Goal: Information Seeking & Learning: Learn about a topic

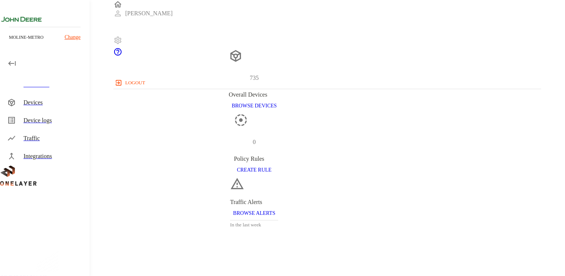
scroll to position [154, 422]
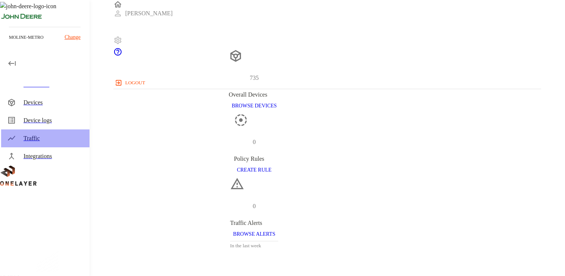
click at [38, 138] on div "Traffic" at bounding box center [53, 138] width 60 height 9
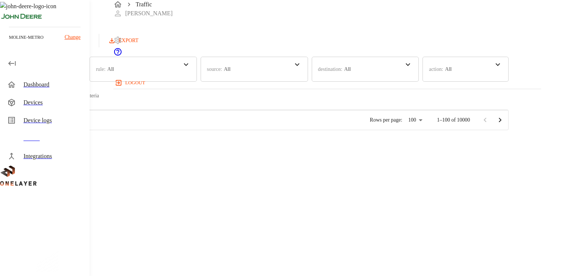
click at [38, 86] on div "Dashboard" at bounding box center [53, 84] width 60 height 9
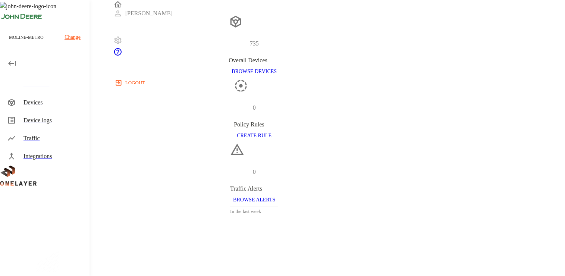
scroll to position [149, 0]
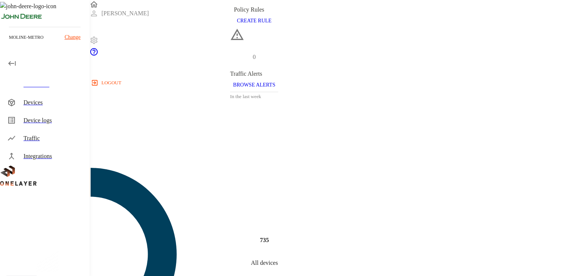
click at [31, 103] on div "Devices" at bounding box center [53, 102] width 60 height 9
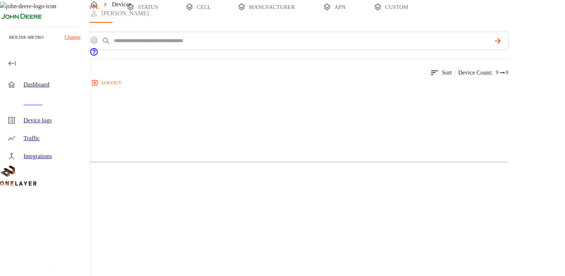
scroll to position [37, 0]
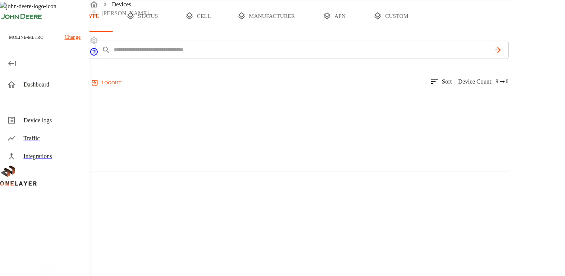
drag, startPoint x: 100, startPoint y: 205, endPoint x: 109, endPoint y: 164, distance: 42.1
click at [51, 59] on button "add filter" at bounding box center [25, 50] width 51 height 18
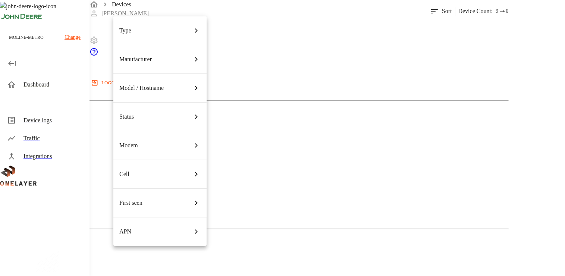
scroll to position [112, 0]
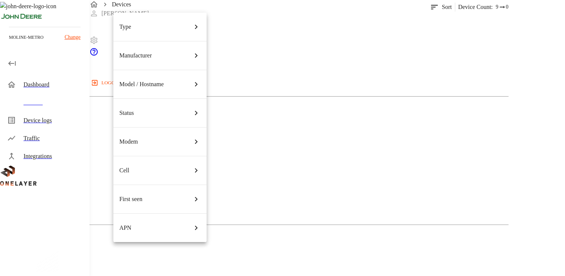
click at [186, 160] on div "Cell" at bounding box center [159, 170] width 81 height 21
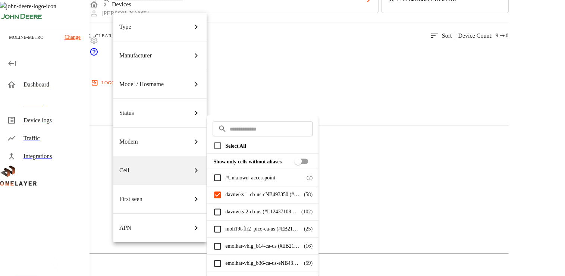
scroll to position [112, 0]
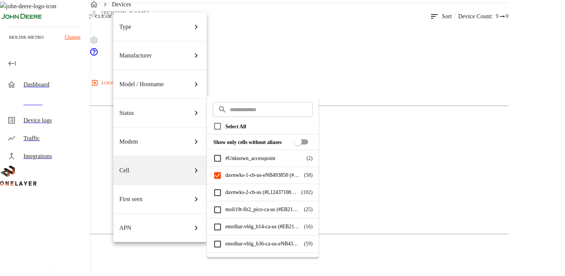
click at [105, 176] on div at bounding box center [282, 138] width 565 height 276
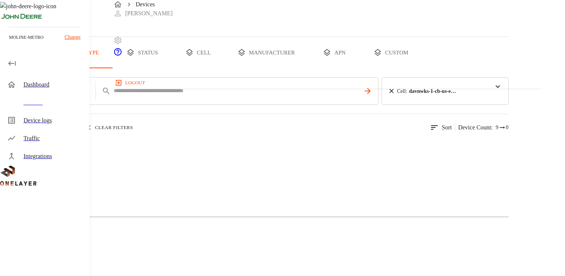
scroll to position [0, 0]
click at [51, 106] on button "add filter" at bounding box center [25, 92] width 51 height 28
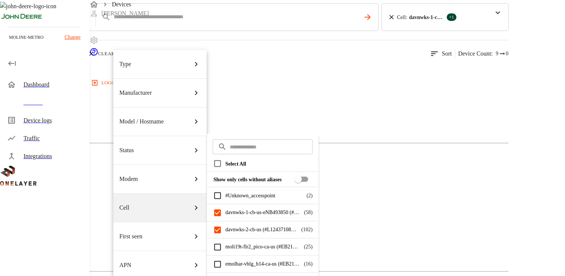
click at [100, 189] on div at bounding box center [282, 138] width 565 height 276
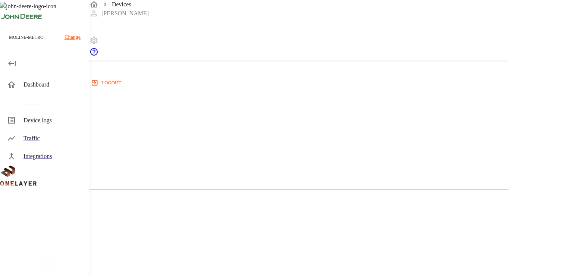
scroll to position [156, 0]
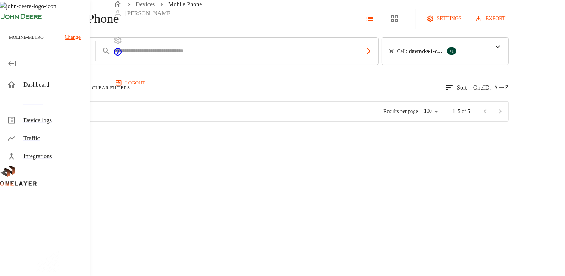
scroll to position [35, 0]
click at [112, 150] on p "Pixel 9 Pro Fold" at bounding box center [95, 153] width 34 height 7
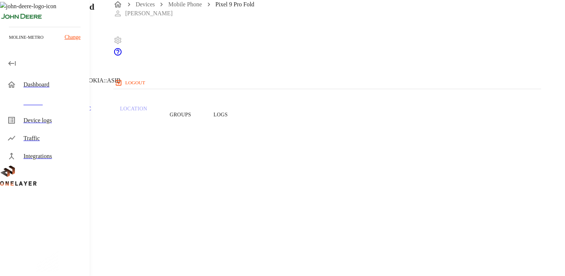
click at [4, 49] on icon at bounding box center [2, 45] width 4 height 7
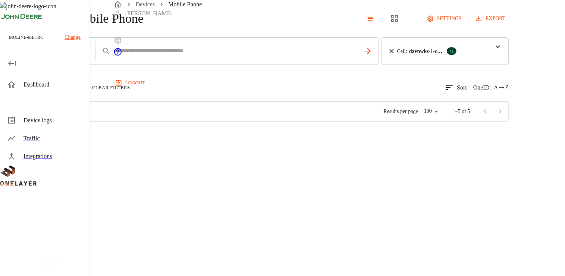
scroll to position [35, 0]
click at [89, 84] on icon "button" at bounding box center [85, 87] width 7 height 7
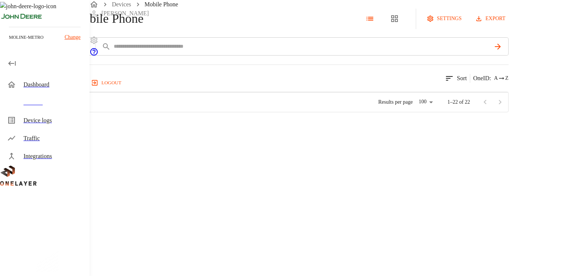
click at [122, 65] on div "22 results match your criteria. Sort OneID : A Z" at bounding box center [254, 74] width 509 height 18
drag, startPoint x: 90, startPoint y: 61, endPoint x: 94, endPoint y: 62, distance: 3.8
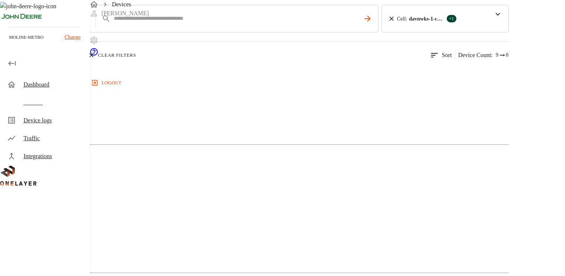
scroll to position [75, 0]
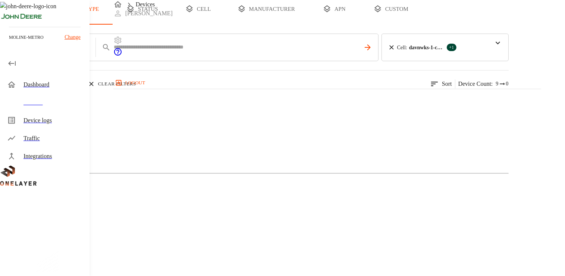
scroll to position [75, 0]
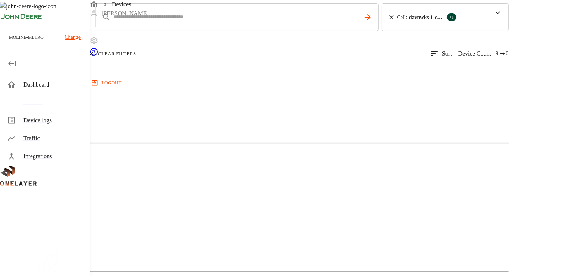
click at [280, 210] on div "Non-Cellular Device" at bounding box center [254, 228] width 509 height 37
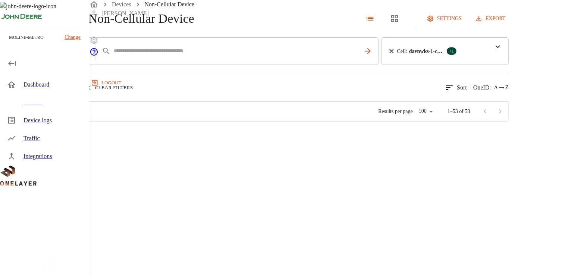
scroll to position [35, 0]
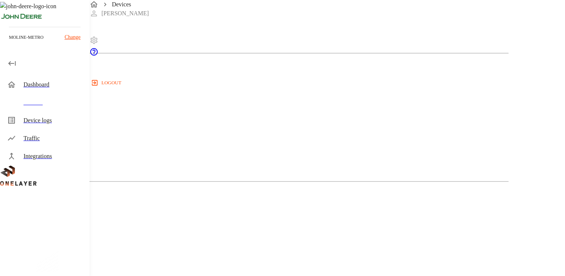
scroll to position [186, 0]
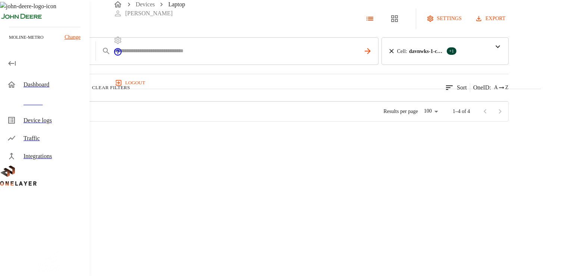
click at [241, 149] on div "354174407422364" at bounding box center [206, 135] width 69 height 27
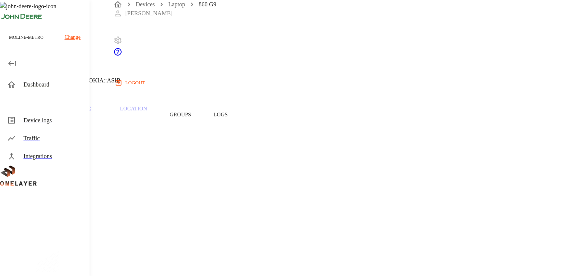
click at [203, 115] on button "Groups" at bounding box center [181, 114] width 44 height 47
click at [239, 114] on button "Logs" at bounding box center [221, 114] width 37 height 47
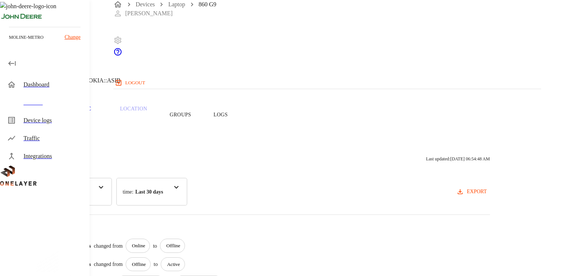
click at [98, 111] on p "Traffic" at bounding box center [79, 109] width 35 height 7
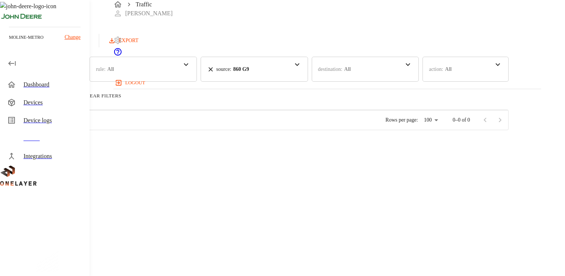
click at [146, 110] on div at bounding box center [254, 110] width 509 height 0
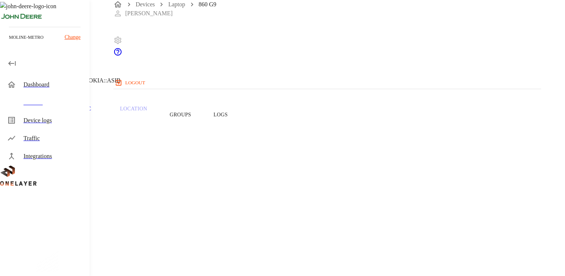
drag, startPoint x: 115, startPoint y: 101, endPoint x: 130, endPoint y: 82, distance: 24.2
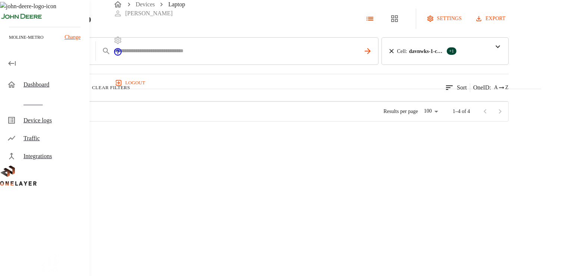
click at [8, 23] on icon at bounding box center [4, 19] width 8 height 8
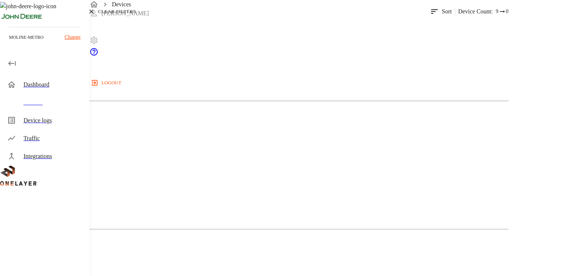
scroll to position [112, 0]
click at [168, 82] on div "Cellular Router" at bounding box center [254, 63] width 509 height 37
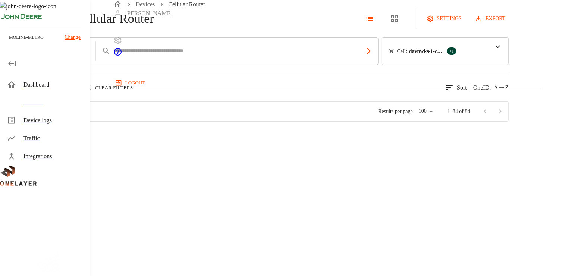
scroll to position [2117, 0]
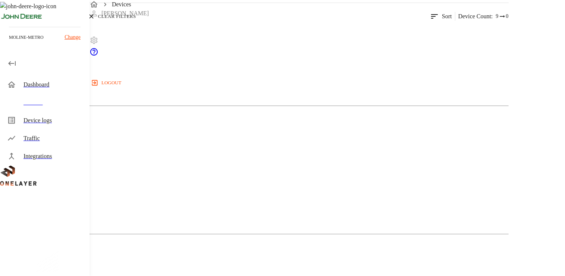
click at [264, 173] on div "Non-Cellular Device" at bounding box center [254, 191] width 509 height 37
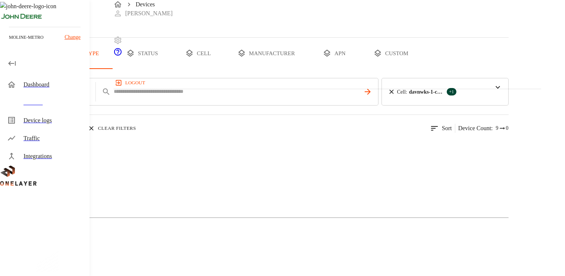
click at [58, 151] on img at bounding box center [36, 146] width 43 height 9
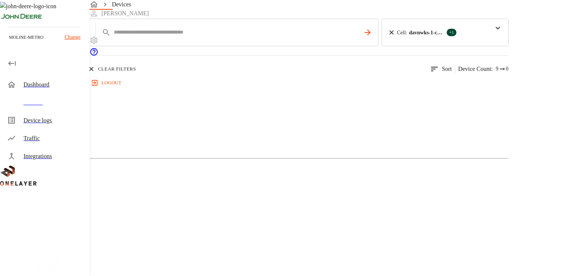
scroll to position [112, 0]
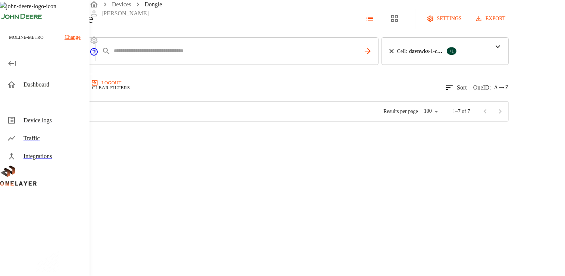
scroll to position [35, 0]
